Goal: Information Seeking & Learning: Learn about a topic

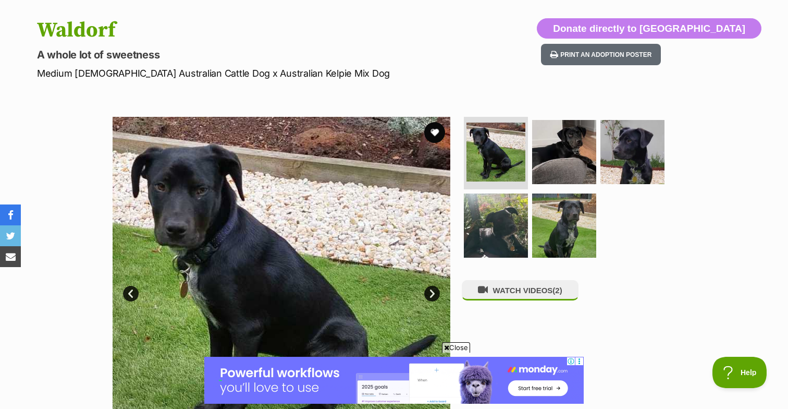
scroll to position [101, 0]
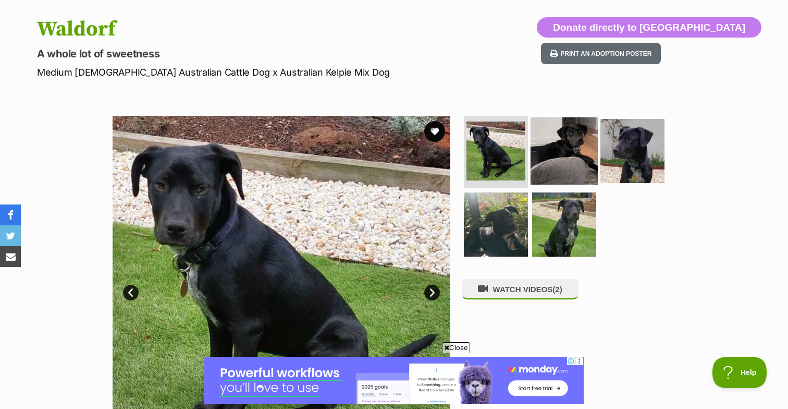
click at [560, 152] on img at bounding box center [564, 150] width 67 height 67
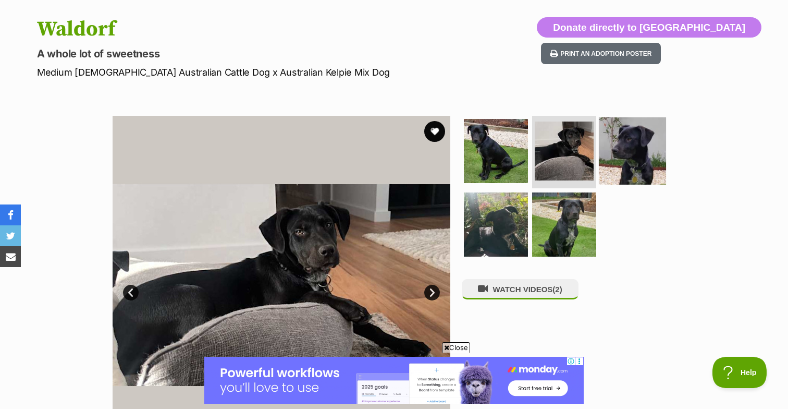
click at [625, 147] on img at bounding box center [632, 150] width 67 height 67
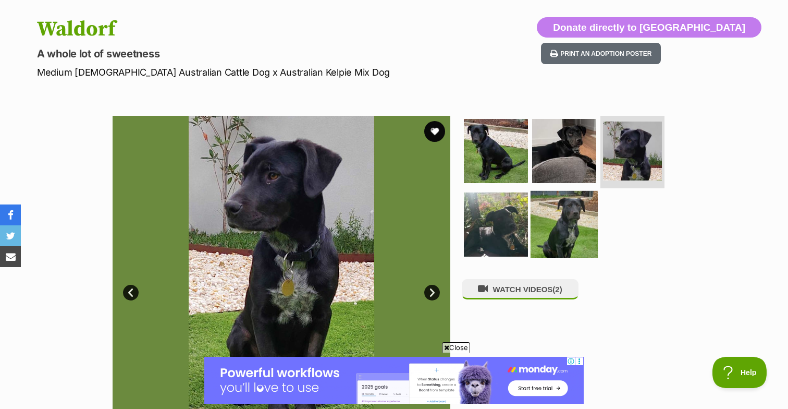
click at [569, 215] on img at bounding box center [564, 224] width 67 height 67
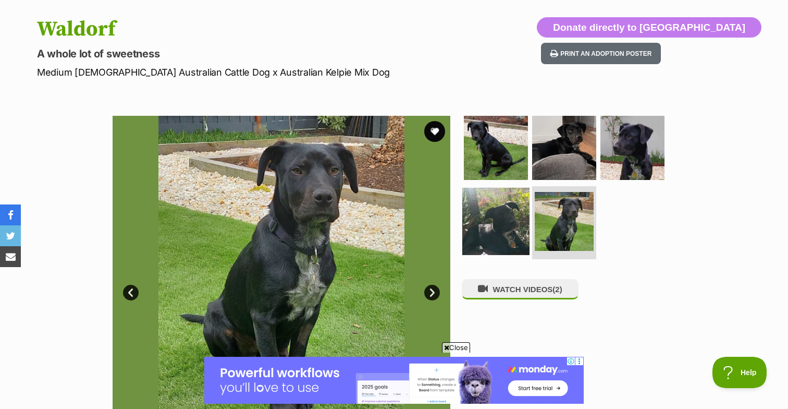
click at [496, 225] on img at bounding box center [495, 221] width 67 height 67
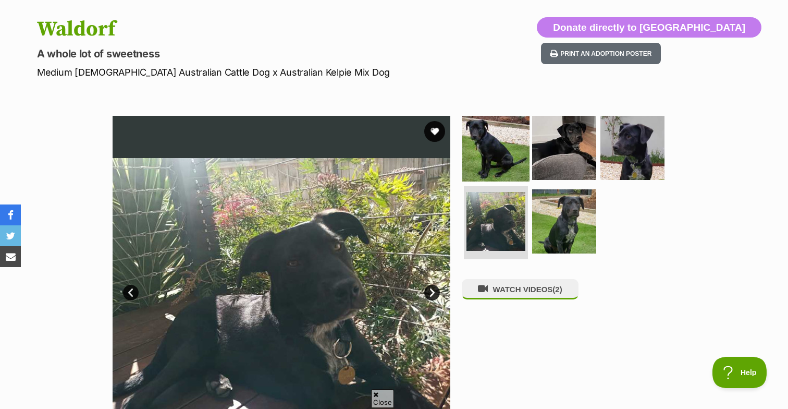
click at [499, 155] on img at bounding box center [495, 147] width 67 height 67
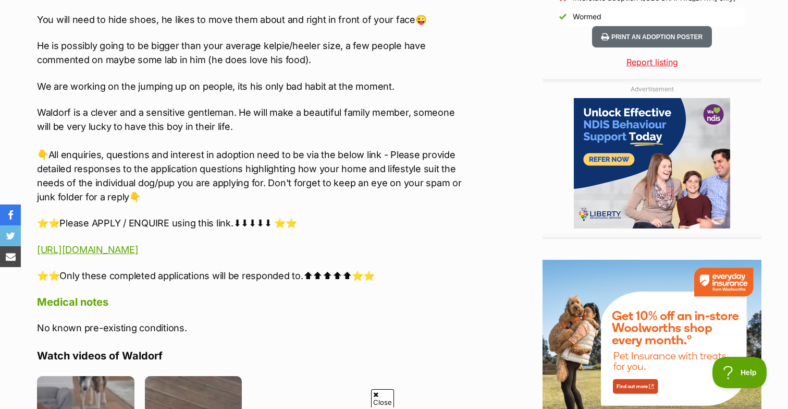
scroll to position [0, 0]
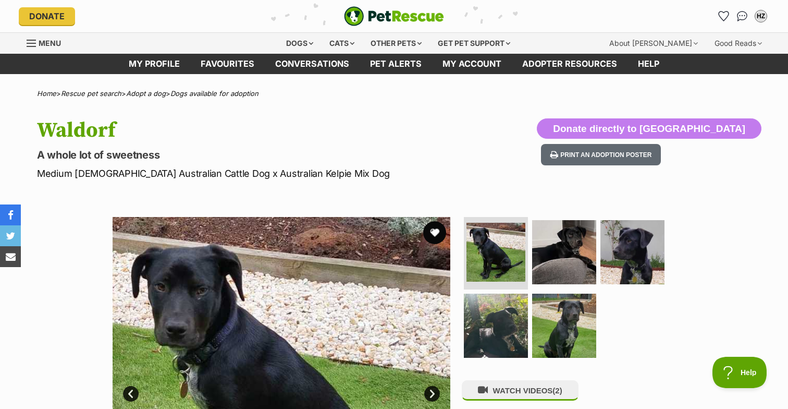
click at [435, 231] on button "favourite" at bounding box center [434, 232] width 23 height 23
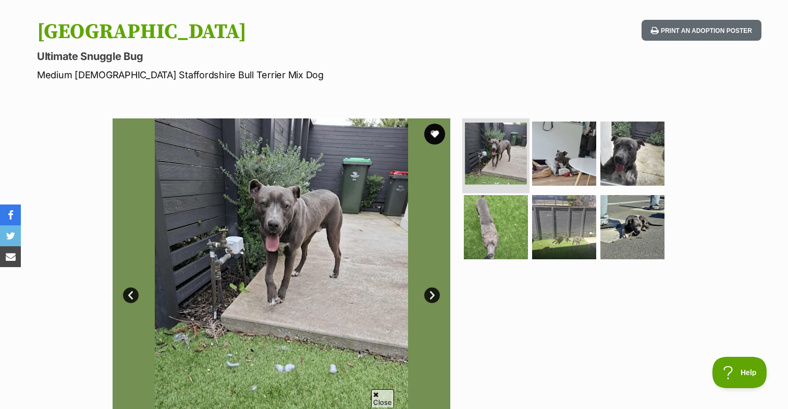
click at [505, 157] on img at bounding box center [496, 154] width 62 height 62
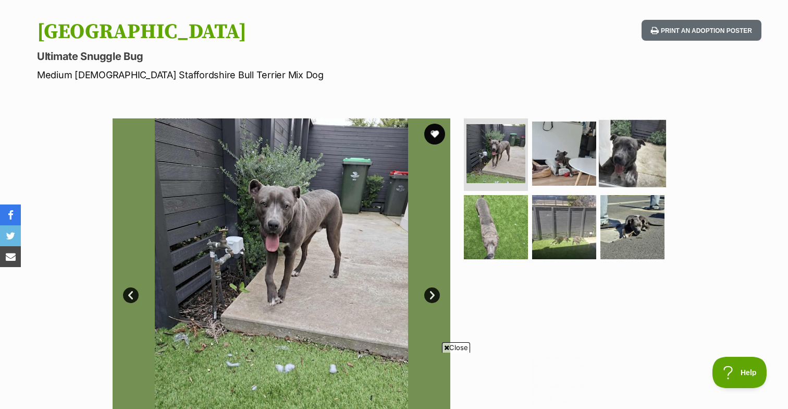
click at [623, 162] on img at bounding box center [632, 152] width 67 height 67
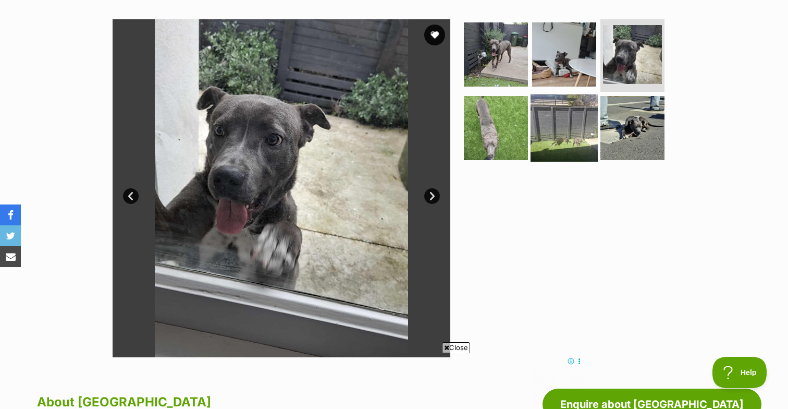
scroll to position [192, 0]
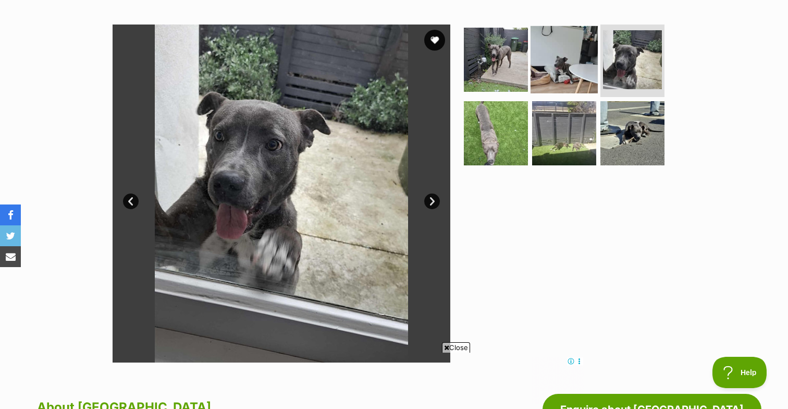
click at [564, 52] on img at bounding box center [564, 59] width 67 height 67
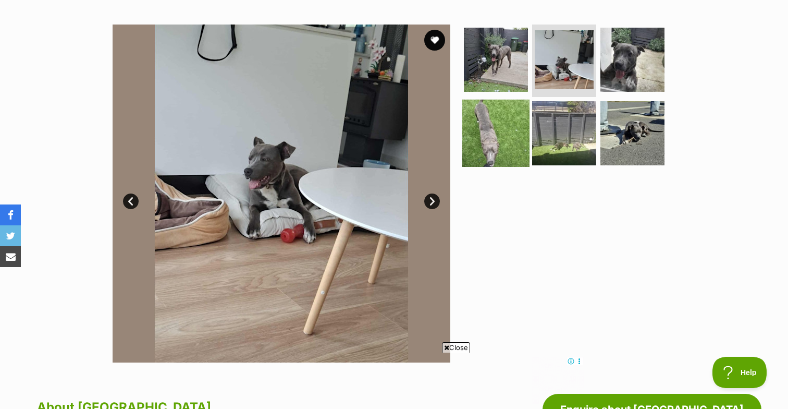
click at [503, 121] on img at bounding box center [495, 133] width 67 height 67
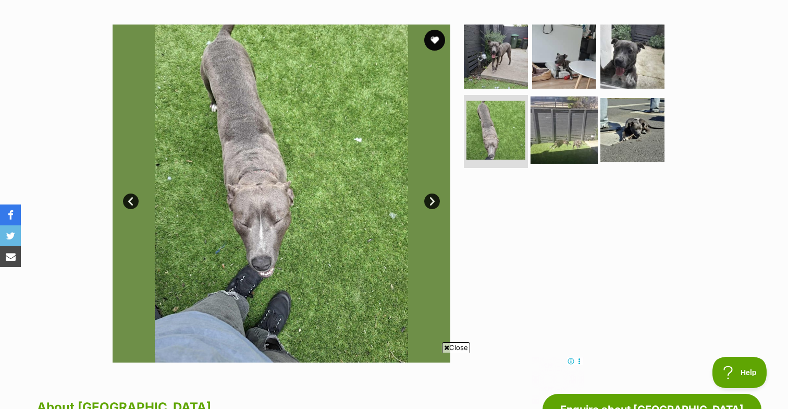
click at [547, 130] on img at bounding box center [564, 129] width 67 height 67
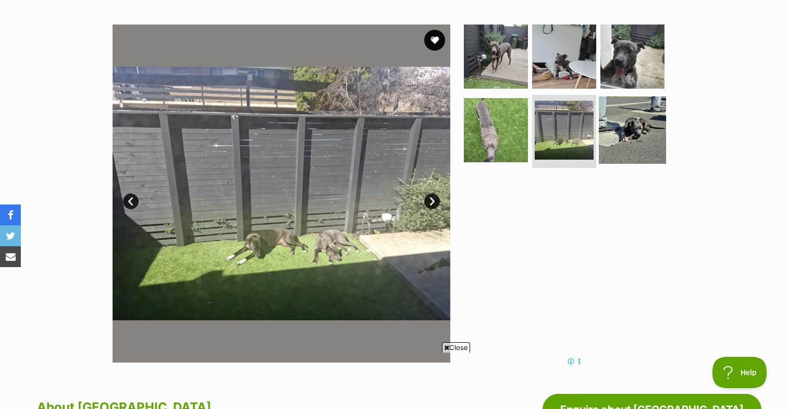
scroll to position [0, 0]
click at [619, 126] on img at bounding box center [632, 129] width 67 height 67
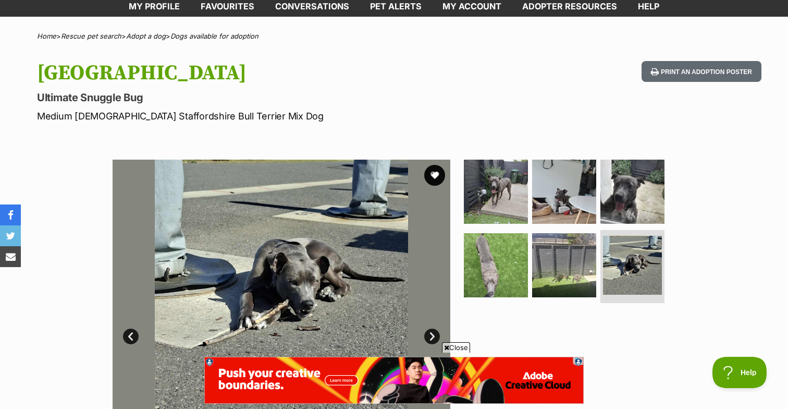
scroll to position [30, 0]
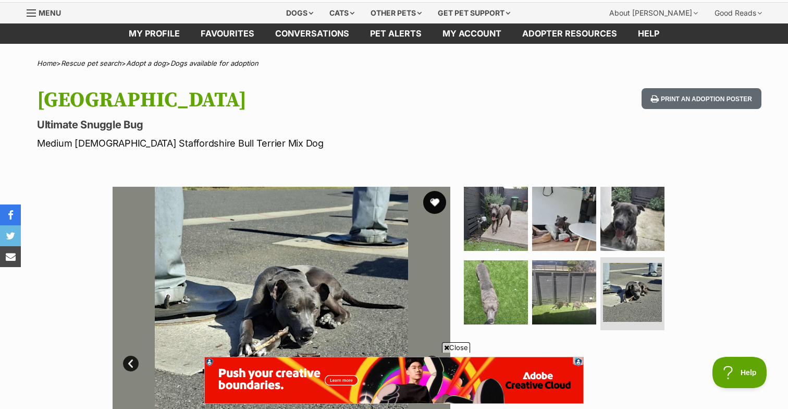
click at [438, 204] on button "favourite" at bounding box center [434, 202] width 23 height 23
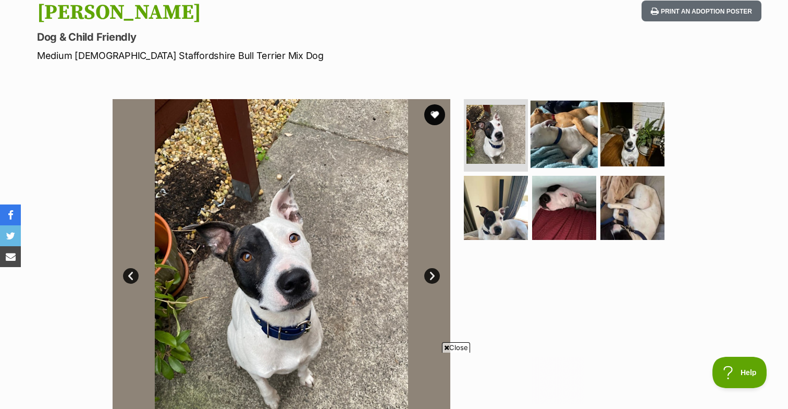
click at [563, 130] on img at bounding box center [564, 133] width 67 height 67
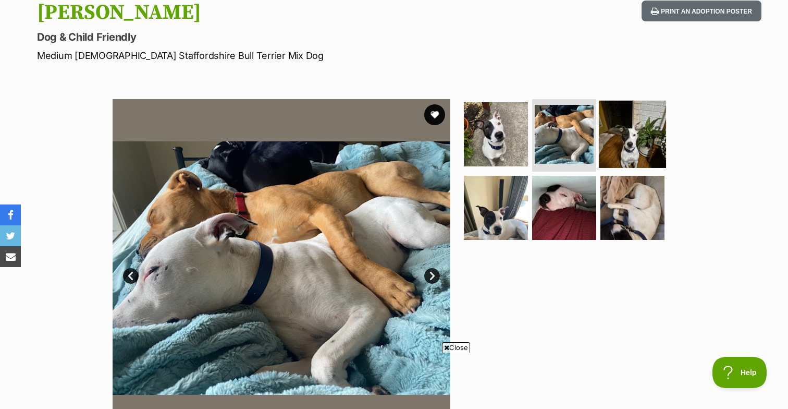
click at [623, 131] on img at bounding box center [632, 133] width 67 height 67
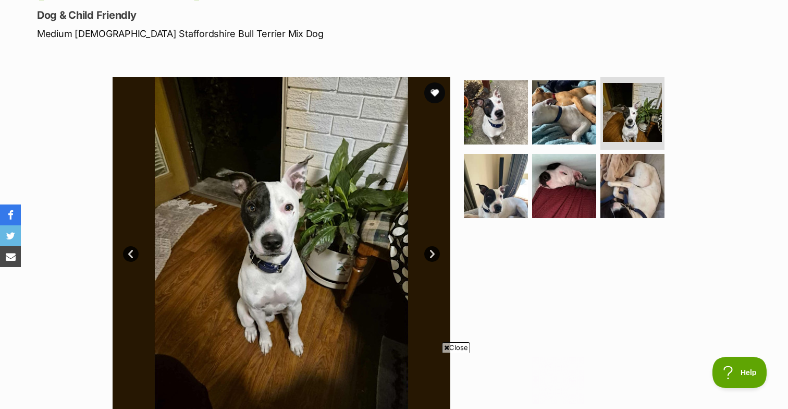
scroll to position [153, 0]
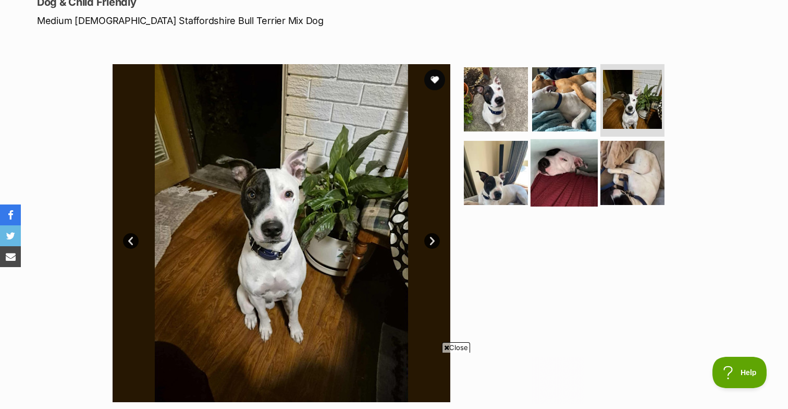
click at [567, 175] on img at bounding box center [564, 172] width 67 height 67
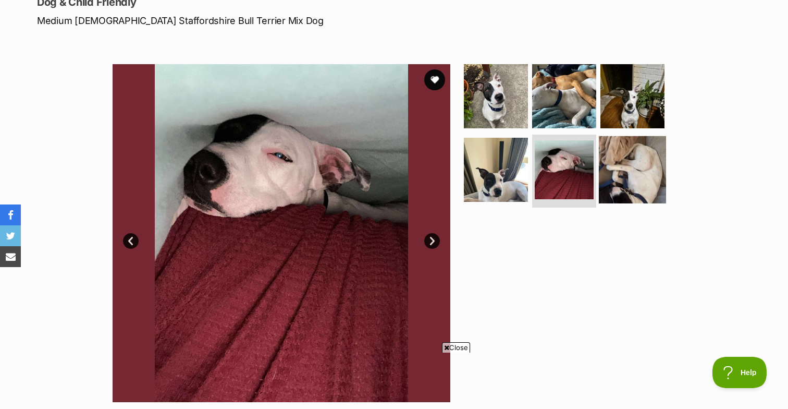
click at [623, 167] on img at bounding box center [632, 169] width 67 height 67
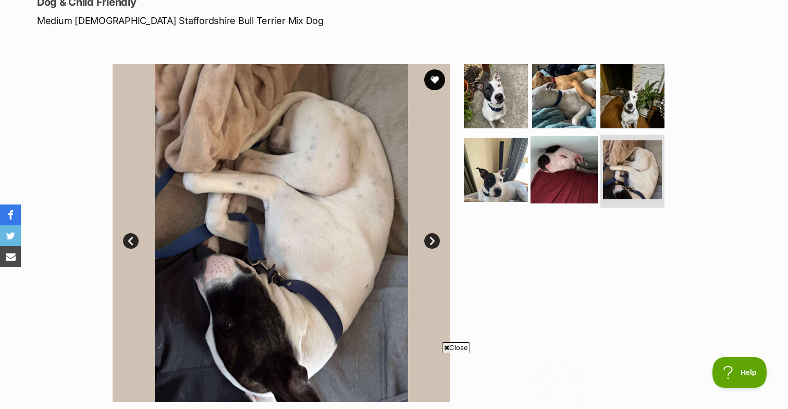
click at [564, 160] on img at bounding box center [564, 169] width 67 height 67
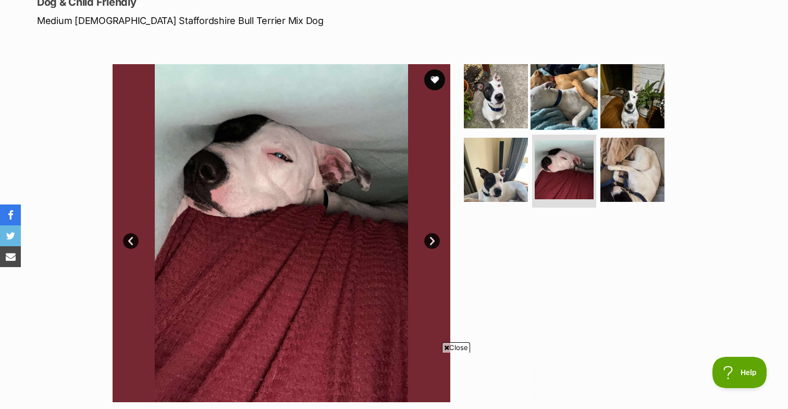
click at [566, 88] on img at bounding box center [564, 95] width 67 height 67
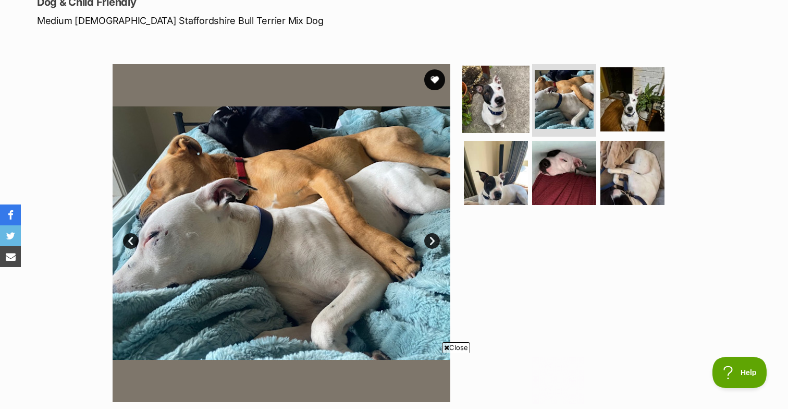
click at [493, 96] on img at bounding box center [495, 98] width 67 height 67
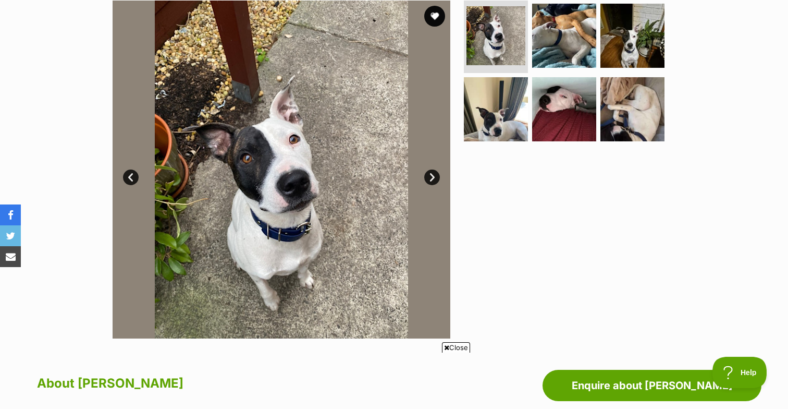
scroll to position [192, 0]
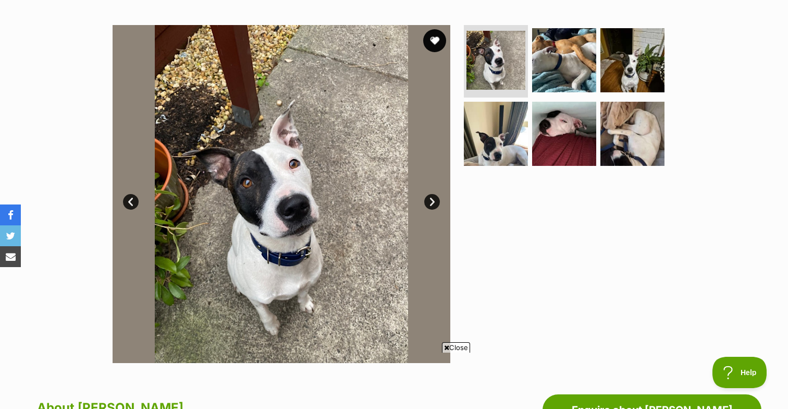
click at [441, 42] on button "favourite" at bounding box center [434, 40] width 23 height 23
click at [546, 130] on img at bounding box center [564, 133] width 67 height 67
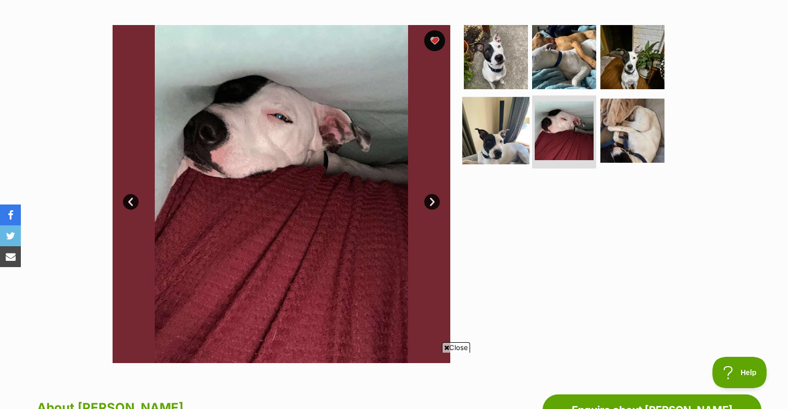
click at [497, 131] on img at bounding box center [495, 130] width 67 height 67
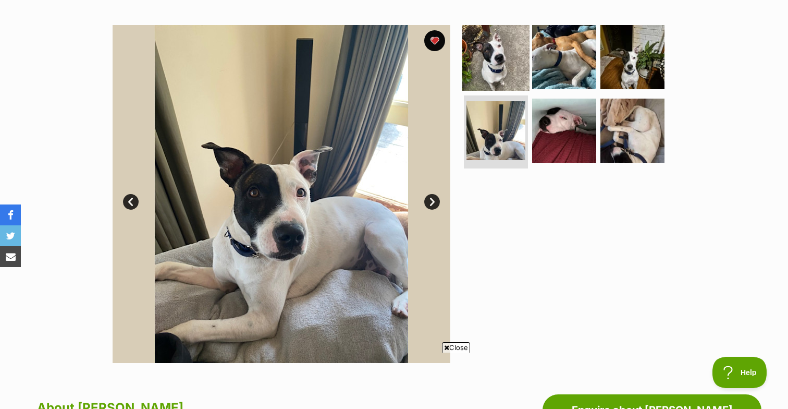
click at [502, 63] on img at bounding box center [495, 56] width 67 height 67
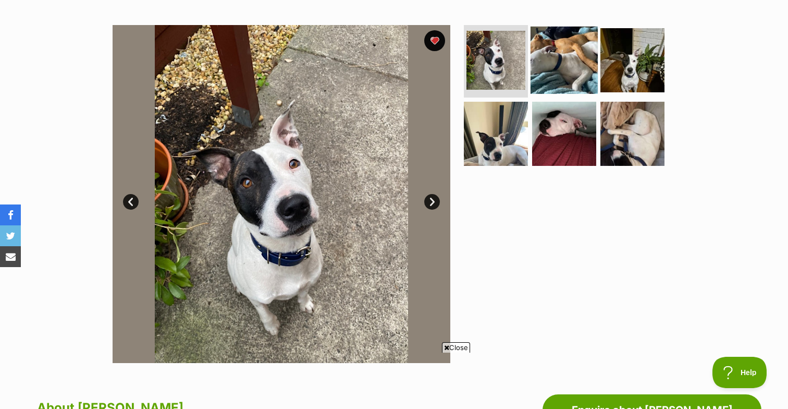
click at [559, 71] on img at bounding box center [564, 59] width 67 height 67
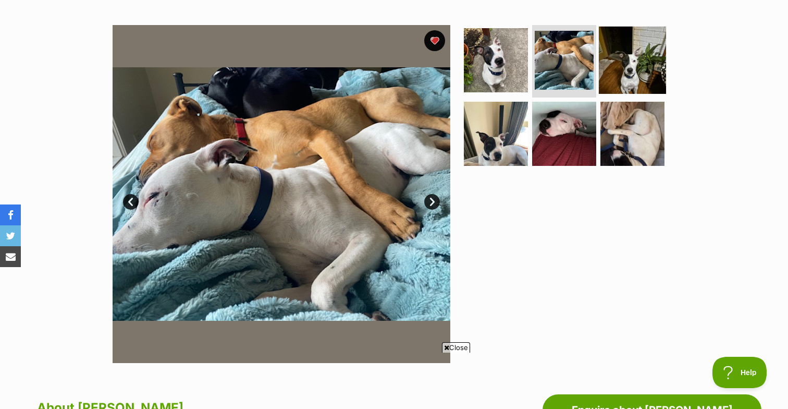
click at [630, 78] on img at bounding box center [632, 59] width 67 height 67
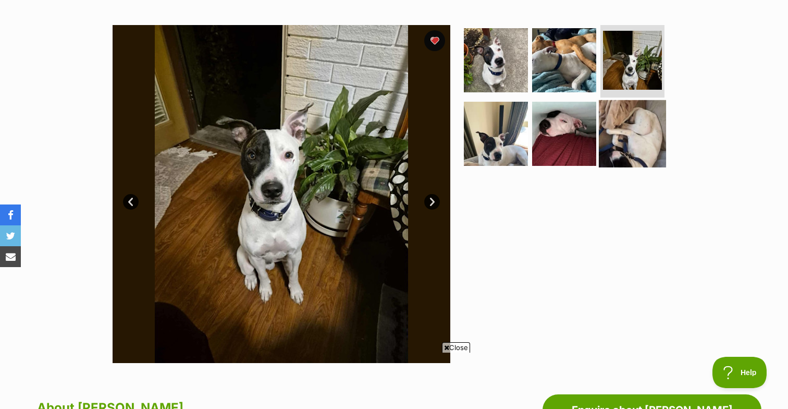
click at [621, 122] on img at bounding box center [632, 133] width 67 height 67
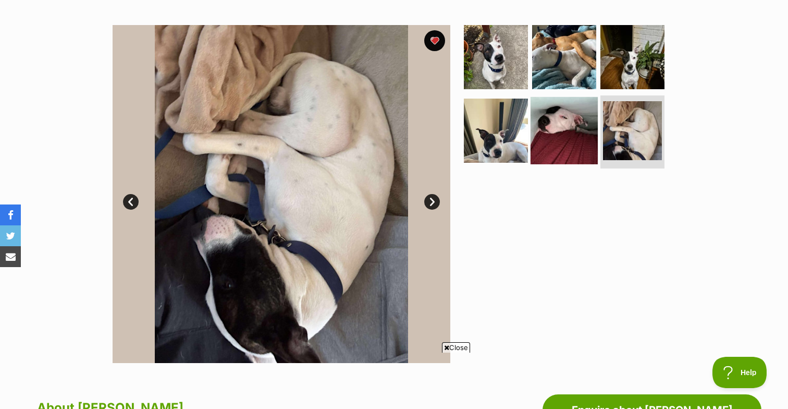
click at [550, 122] on img at bounding box center [564, 130] width 67 height 67
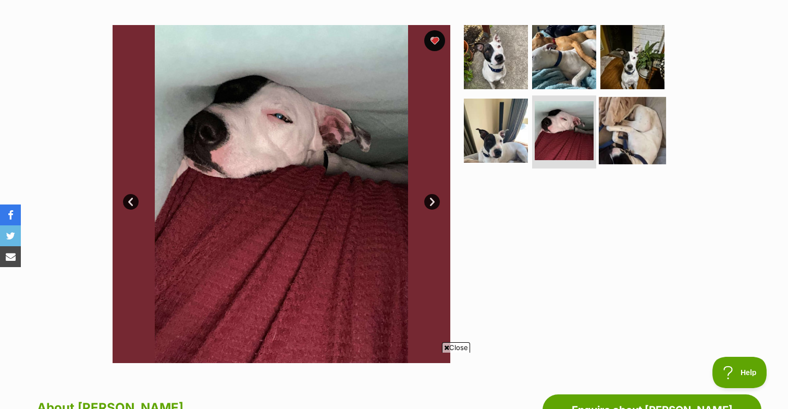
click at [630, 129] on img at bounding box center [632, 130] width 67 height 67
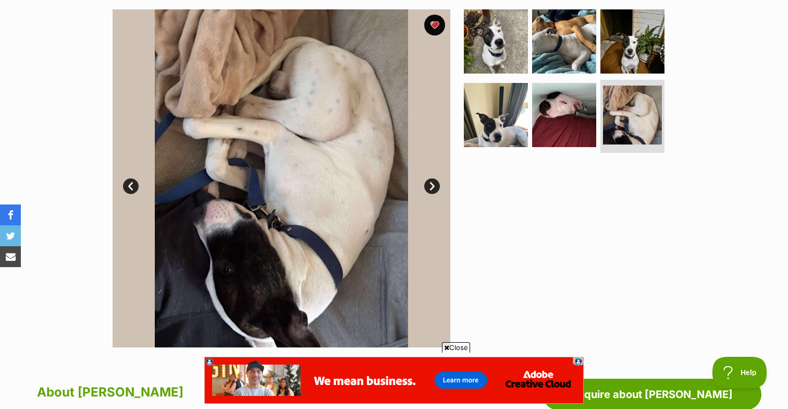
scroll to position [204, 0]
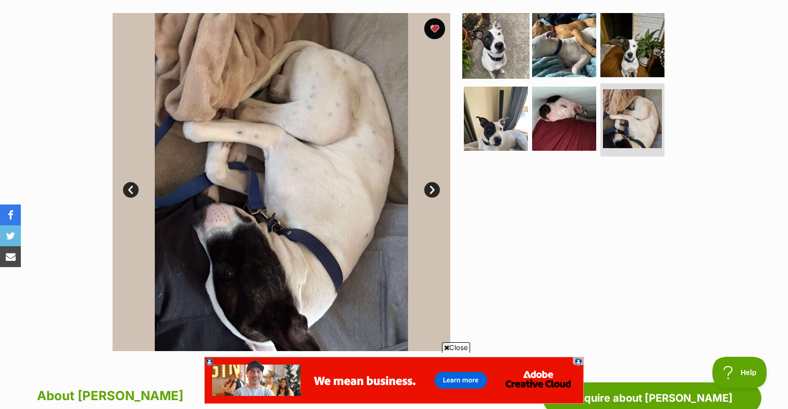
click at [501, 44] on img at bounding box center [495, 44] width 67 height 67
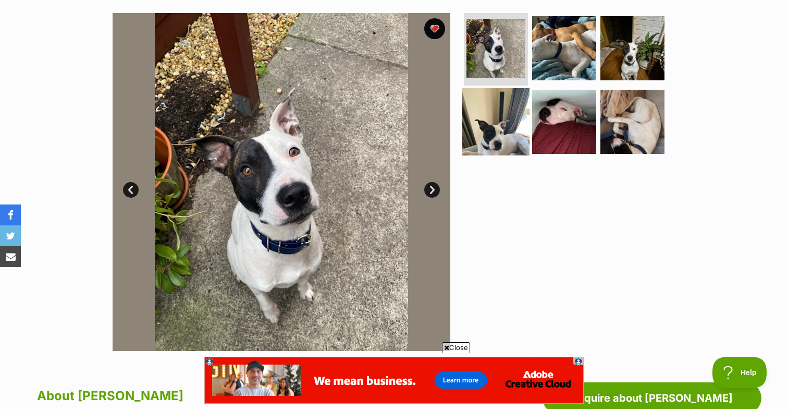
click at [499, 106] on img at bounding box center [495, 121] width 67 height 67
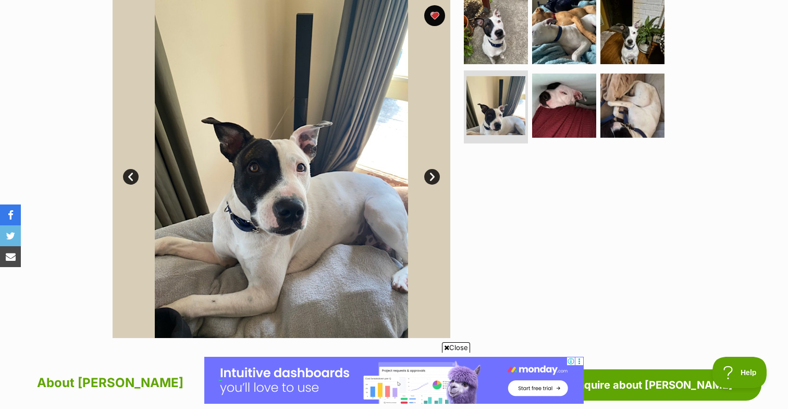
scroll to position [212, 0]
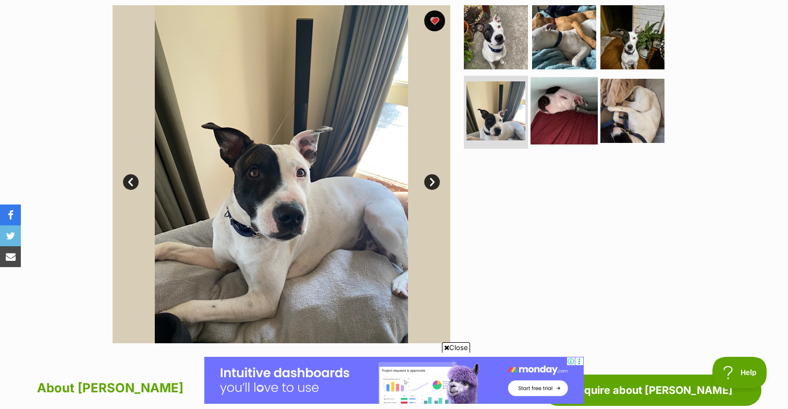
click at [567, 102] on img at bounding box center [564, 110] width 67 height 67
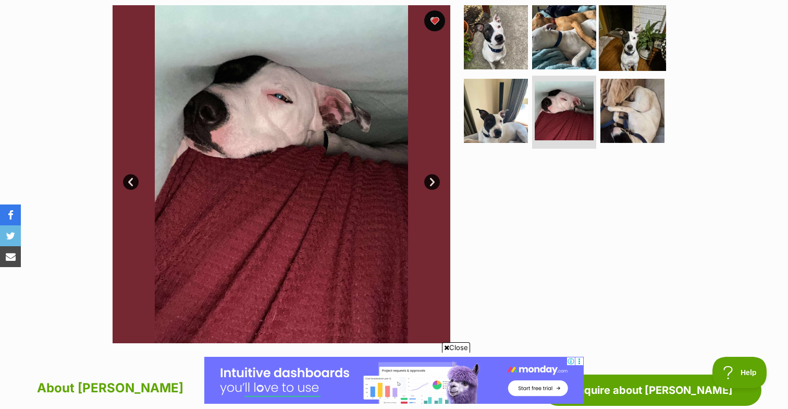
click at [626, 47] on img at bounding box center [632, 36] width 67 height 67
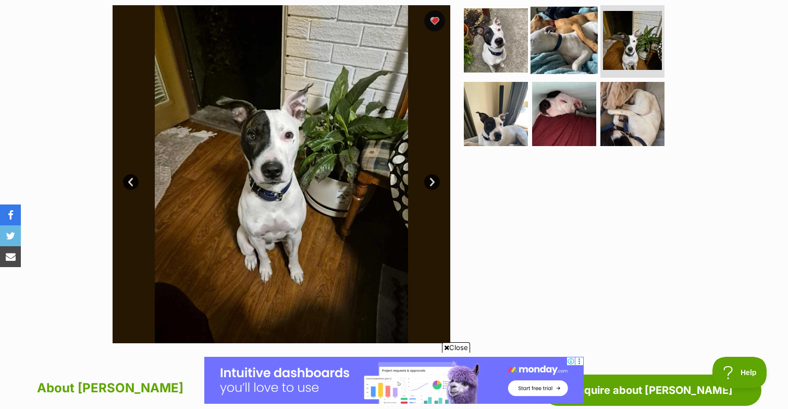
click at [560, 37] on img at bounding box center [564, 39] width 67 height 67
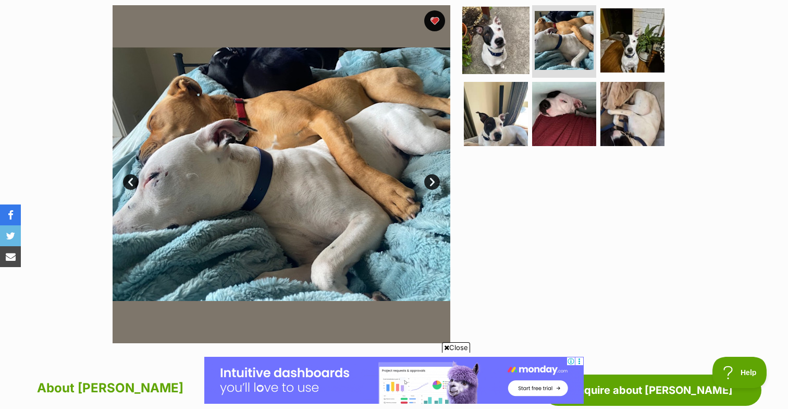
click at [495, 34] on img at bounding box center [495, 39] width 67 height 67
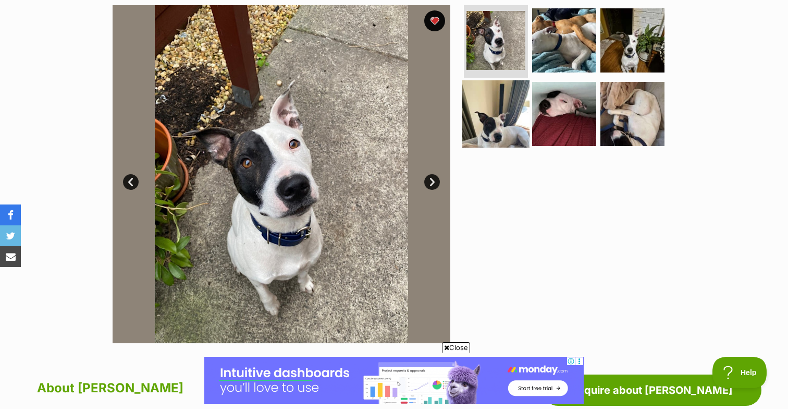
click at [481, 102] on img at bounding box center [495, 113] width 67 height 67
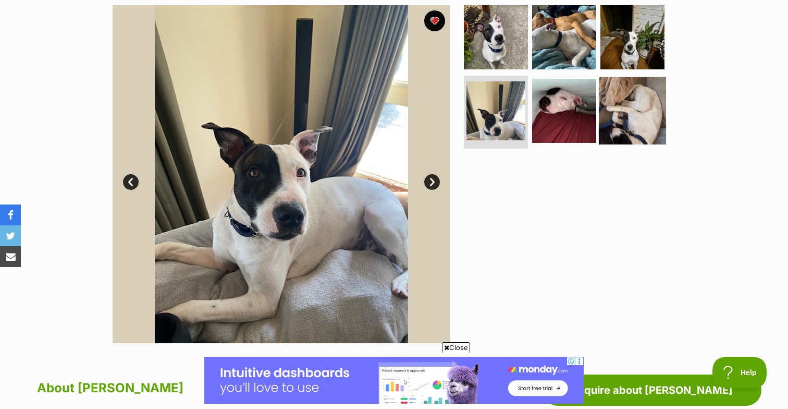
click at [634, 104] on img at bounding box center [632, 110] width 67 height 67
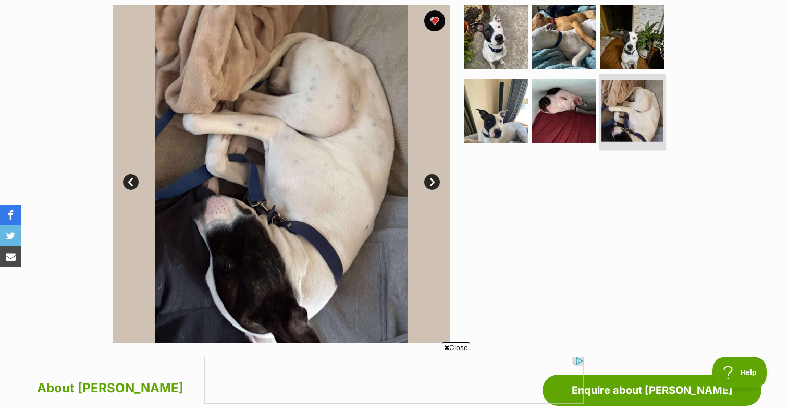
scroll to position [0, 0]
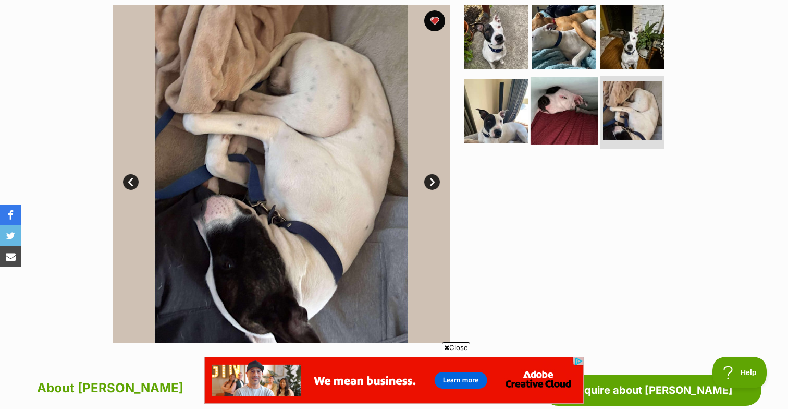
click at [572, 110] on img at bounding box center [564, 110] width 67 height 67
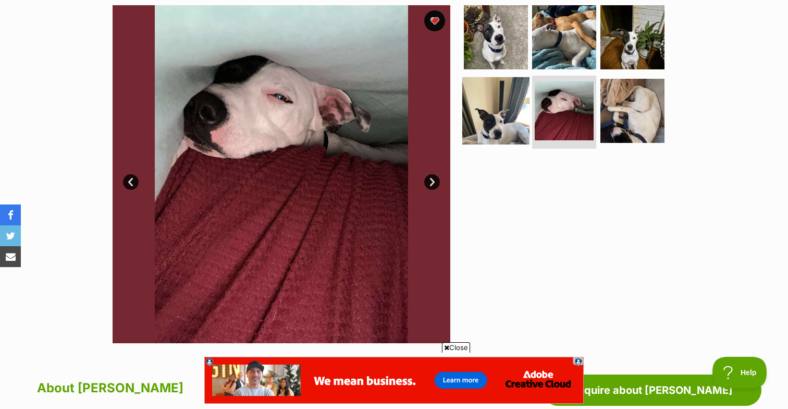
click at [507, 99] on img at bounding box center [495, 110] width 67 height 67
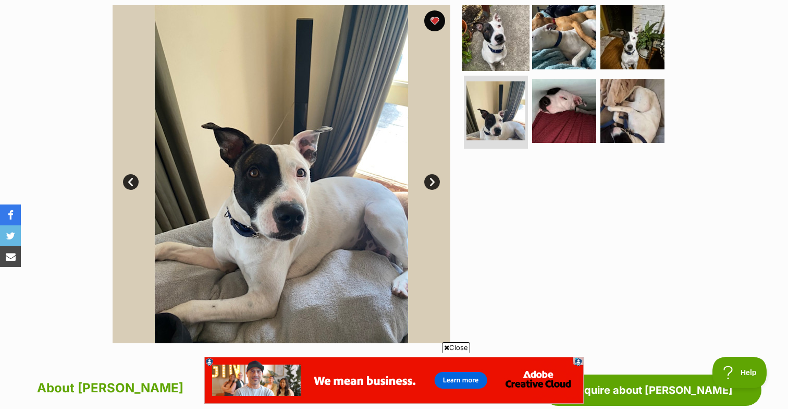
click at [506, 34] on img at bounding box center [495, 36] width 67 height 67
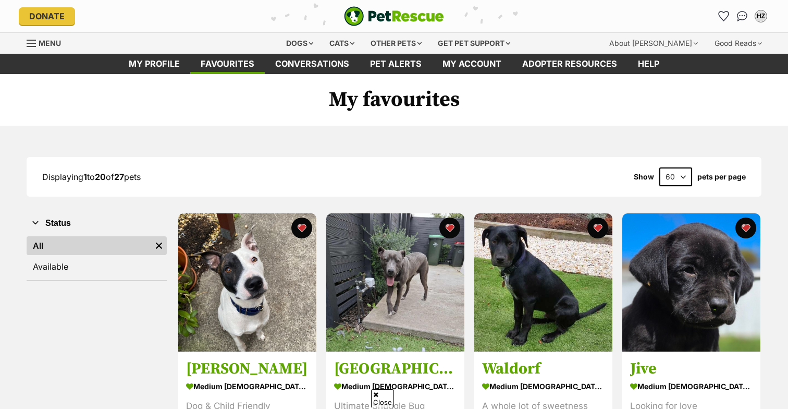
select select "60"
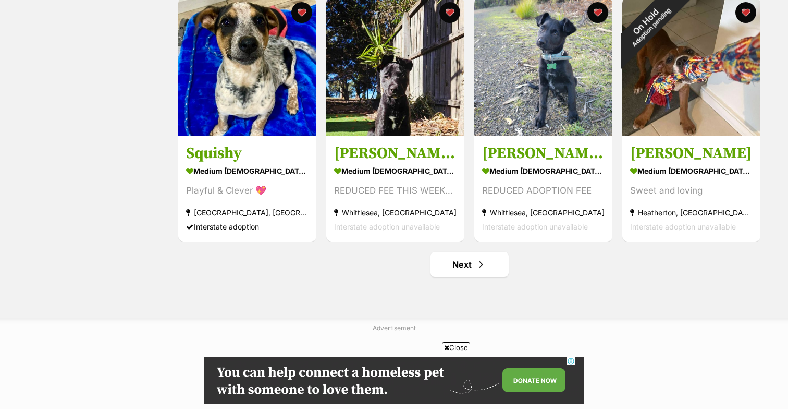
scroll to position [1231, 0]
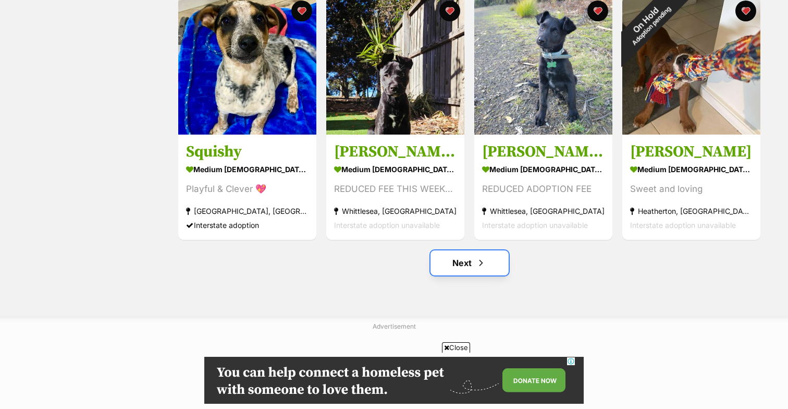
click at [469, 265] on link "Next" at bounding box center [470, 262] width 78 height 25
